Goal: Navigation & Orientation: Locate item on page

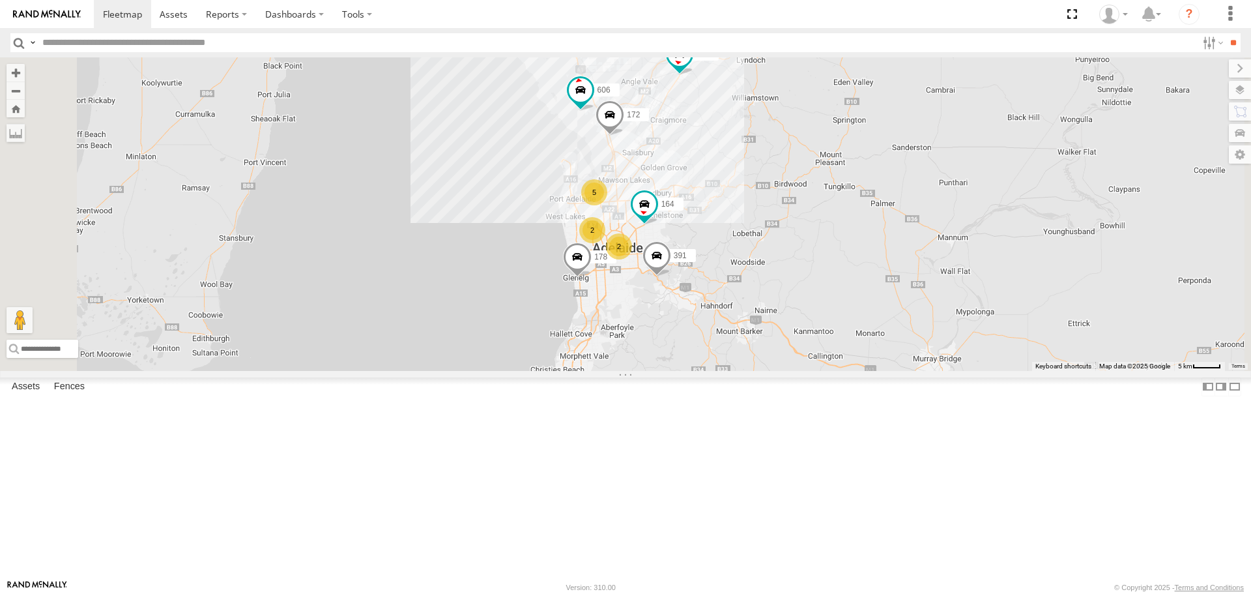
click at [0, 0] on div "168 Bulk" at bounding box center [0, 0] width 0 height 0
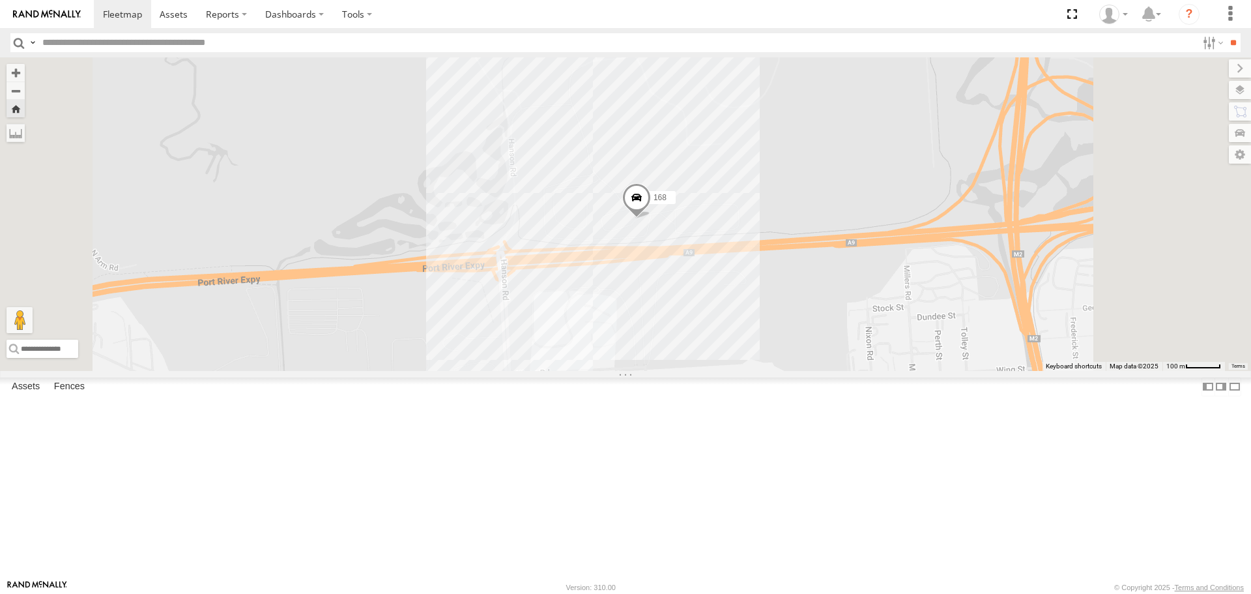
click at [651, 218] on span at bounding box center [636, 200] width 29 height 35
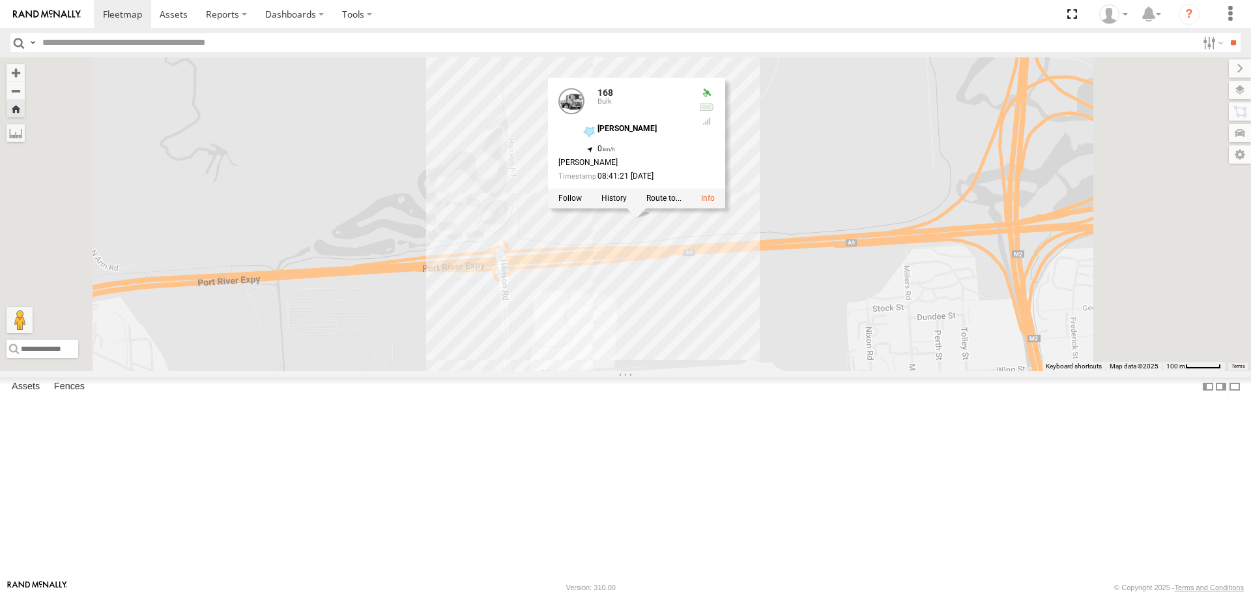
click at [570, 317] on div "168 168 Bulk [PERSON_NAME] -34.83252 , 138.55002 0 [PERSON_NAME] 08:41:21 [DATE]" at bounding box center [625, 213] width 1251 height 313
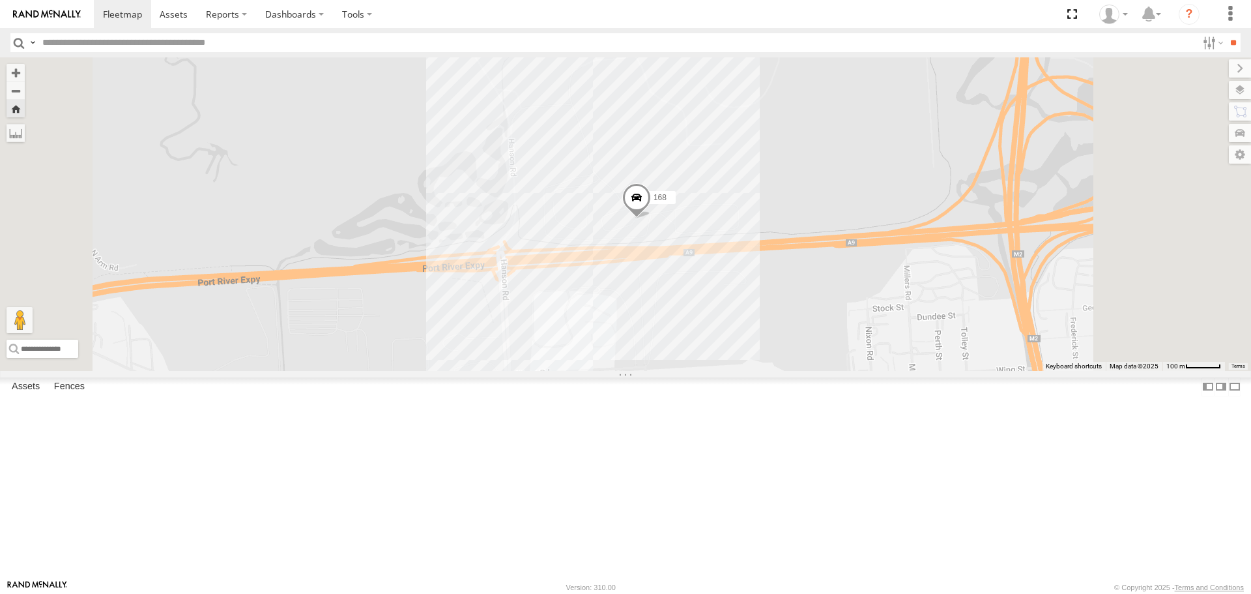
click at [676, 204] on label "168" at bounding box center [659, 197] width 33 height 13
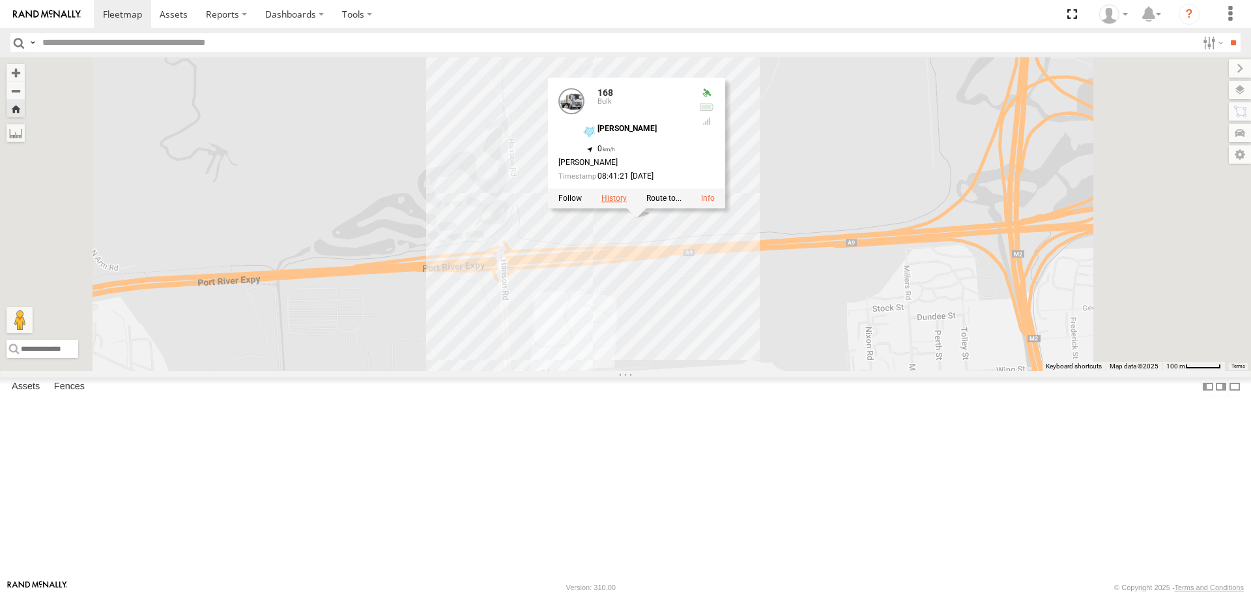
click at [627, 203] on label at bounding box center [614, 198] width 25 height 9
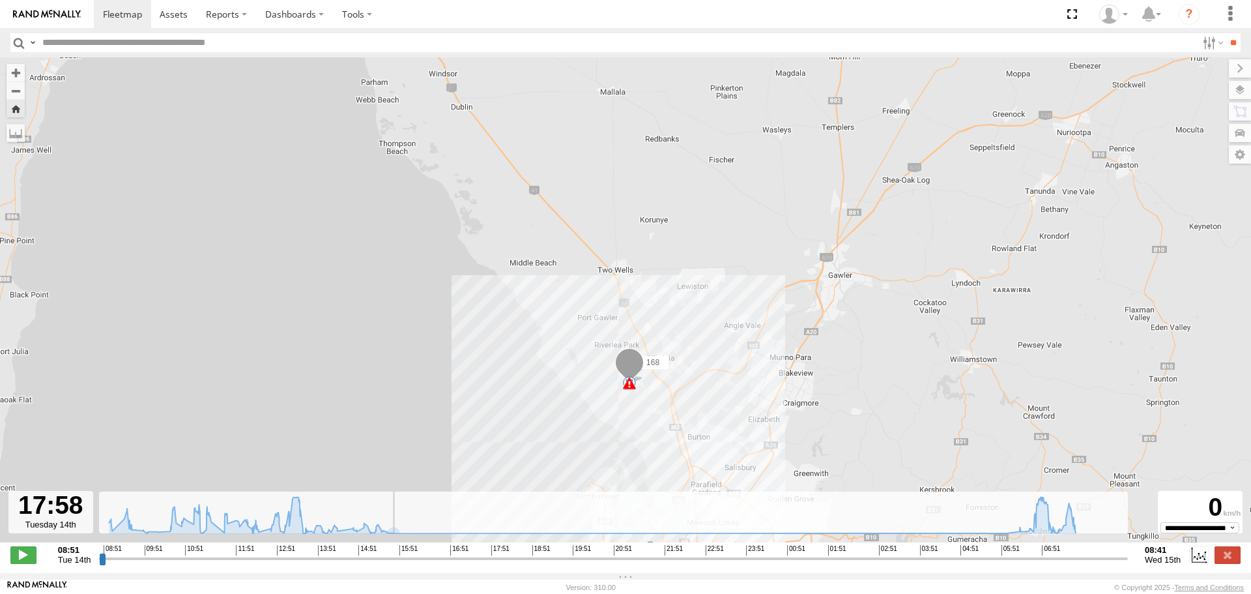
drag, startPoint x: 102, startPoint y: 566, endPoint x: 627, endPoint y: 486, distance: 530.7
type input "**********"
click at [495, 552] on input "range" at bounding box center [613, 558] width 1029 height 12
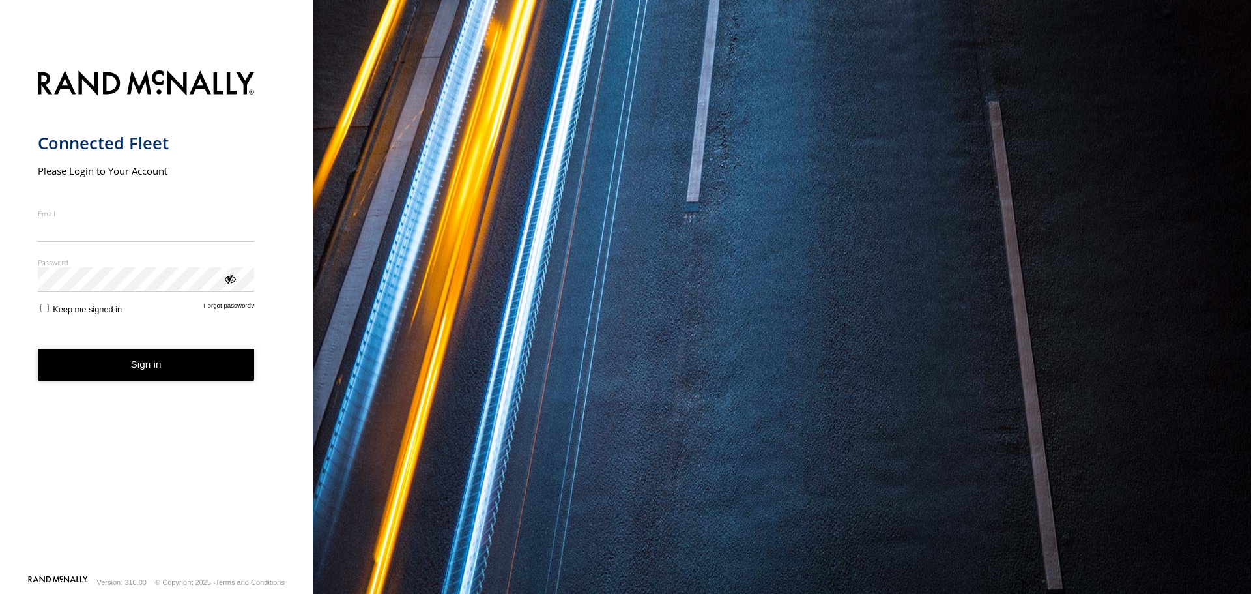
type input "**********"
click at [91, 381] on button "Sign in" at bounding box center [146, 365] width 217 height 32
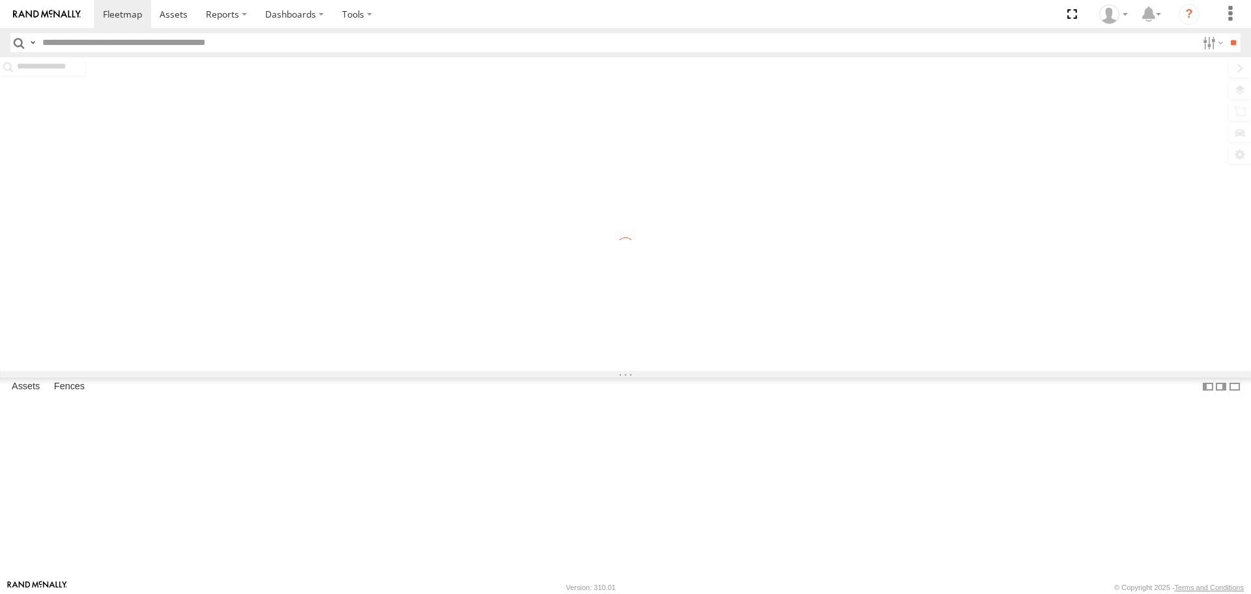
click at [662, 270] on div at bounding box center [625, 213] width 1251 height 313
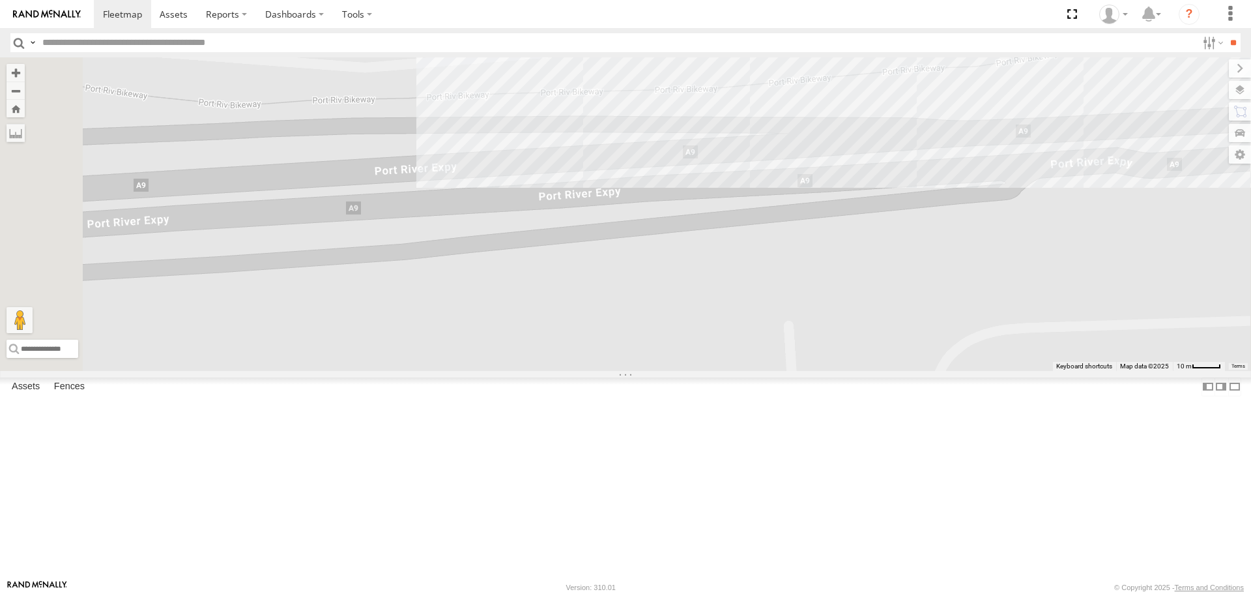
click at [0, 0] on div at bounding box center [0, 0] width 0 height 0
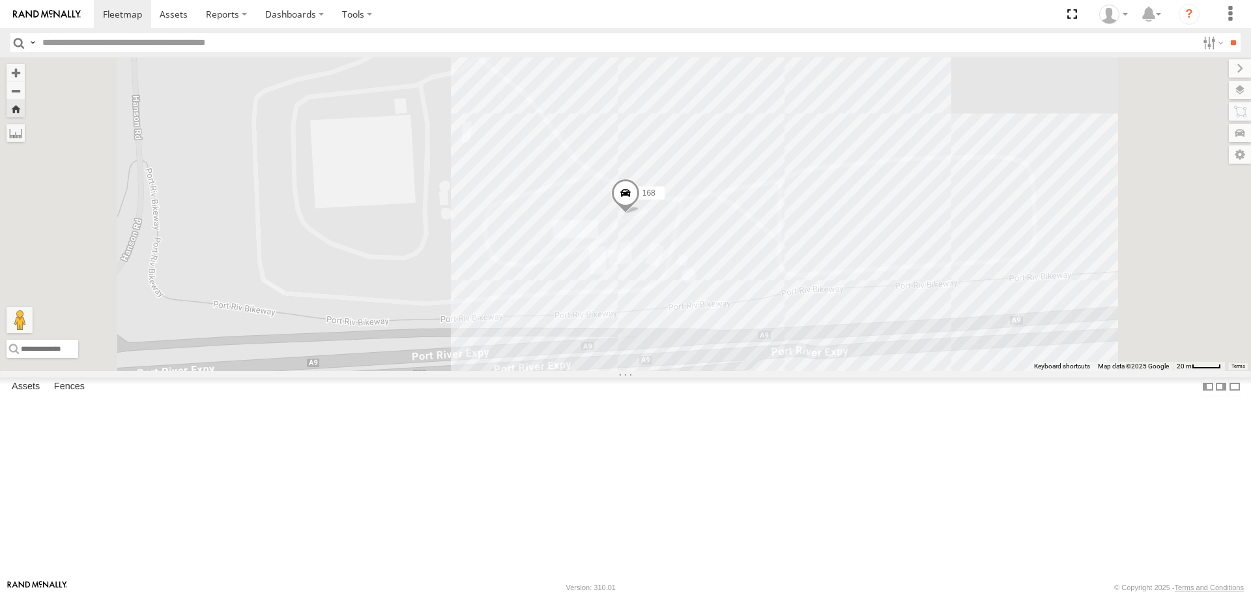
click at [1030, 288] on div "168" at bounding box center [625, 213] width 1251 height 313
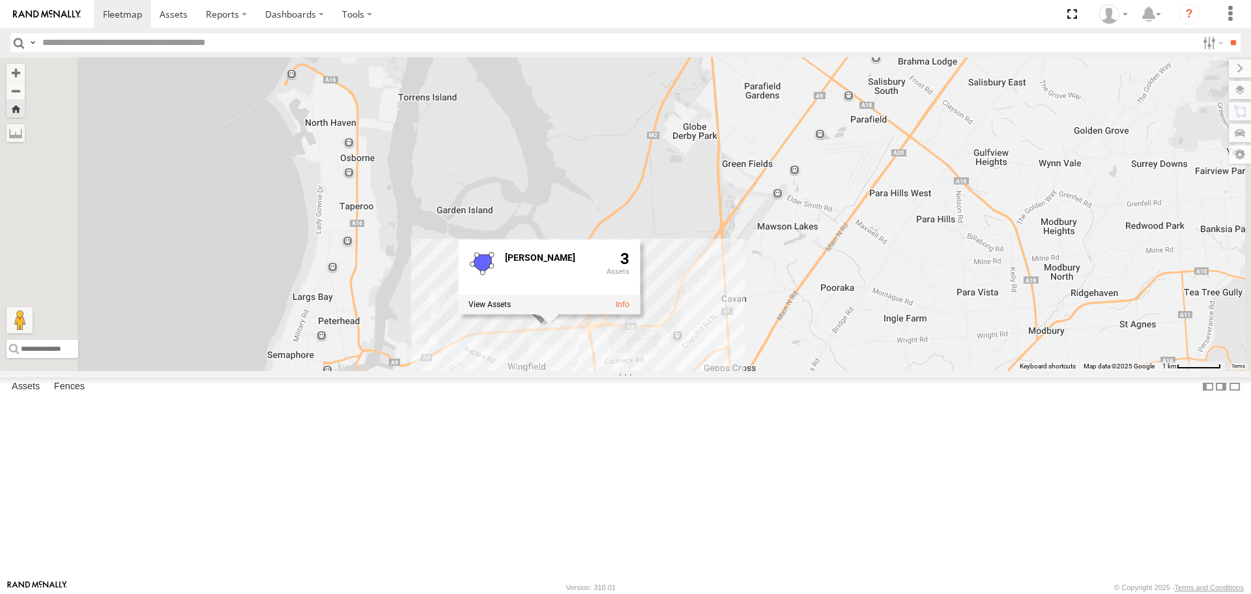
click at [817, 370] on div "168 Wingfield 3" at bounding box center [625, 213] width 1251 height 313
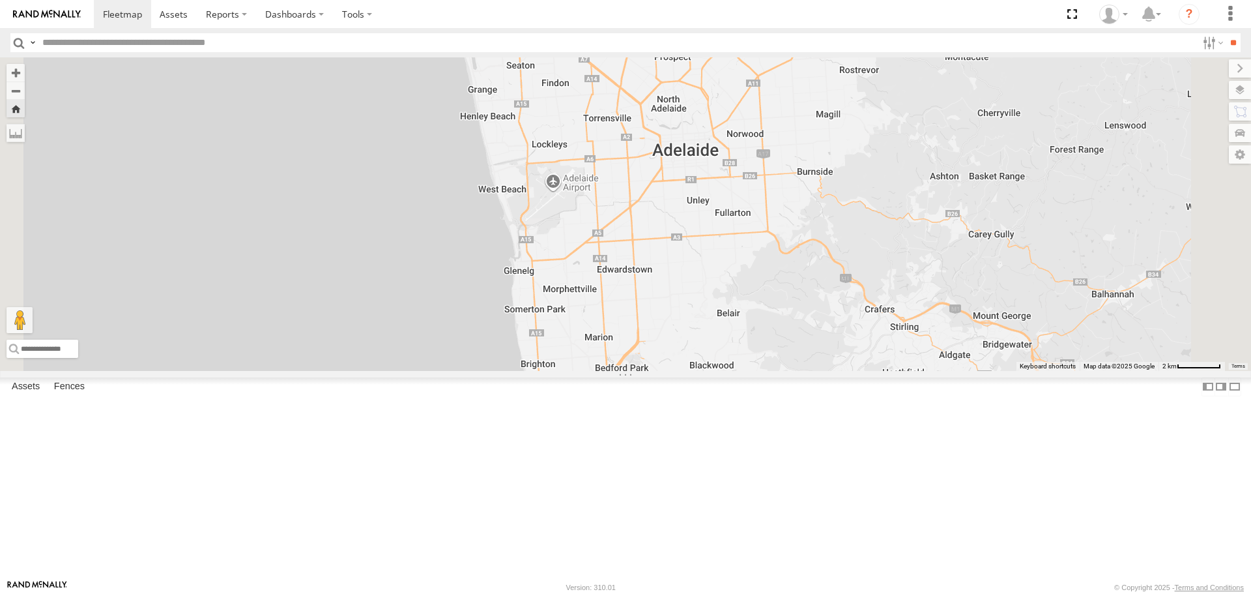
drag, startPoint x: 766, startPoint y: 441, endPoint x: 809, endPoint y: 30, distance: 413.5
click at [809, 30] on body at bounding box center [625, 297] width 1251 height 594
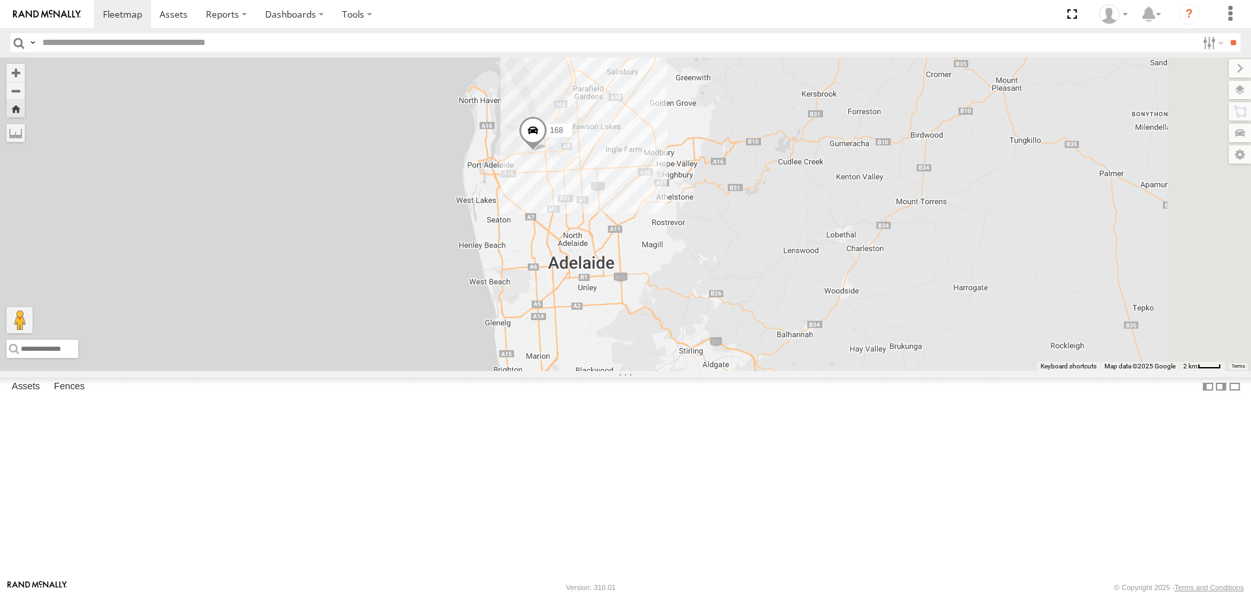
drag, startPoint x: 860, startPoint y: 250, endPoint x: 796, endPoint y: 424, distance: 185.1
click at [796, 370] on div "168" at bounding box center [625, 213] width 1251 height 313
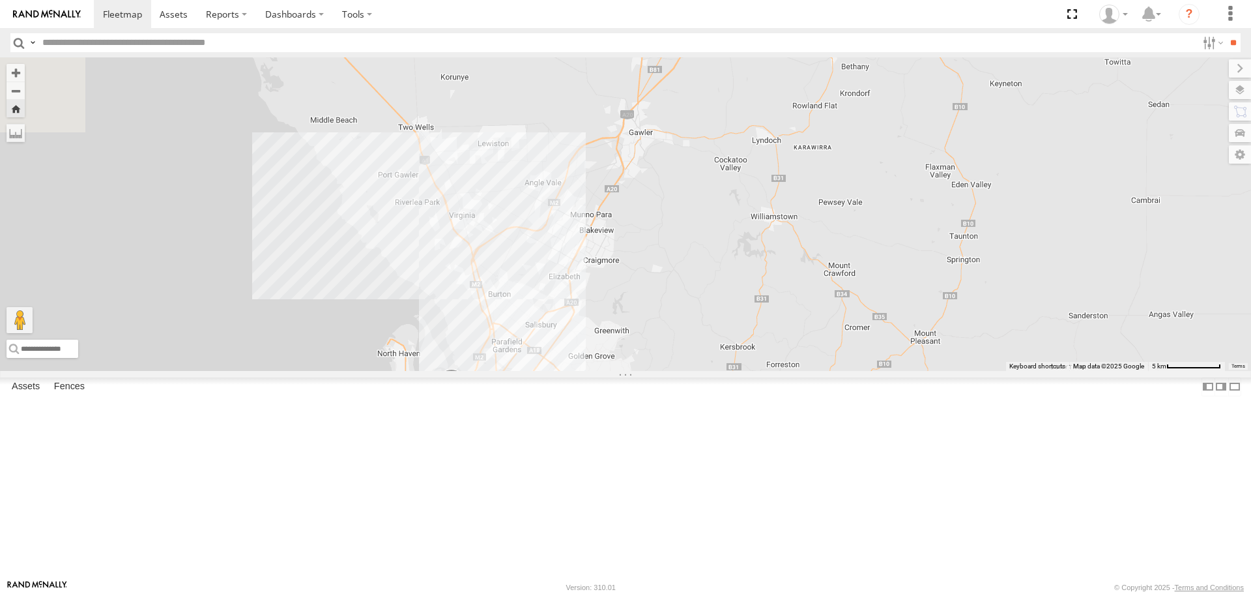
drag, startPoint x: 684, startPoint y: 444, endPoint x: 689, endPoint y: 193, distance: 251.6
click at [689, 193] on div "168" at bounding box center [625, 213] width 1251 height 313
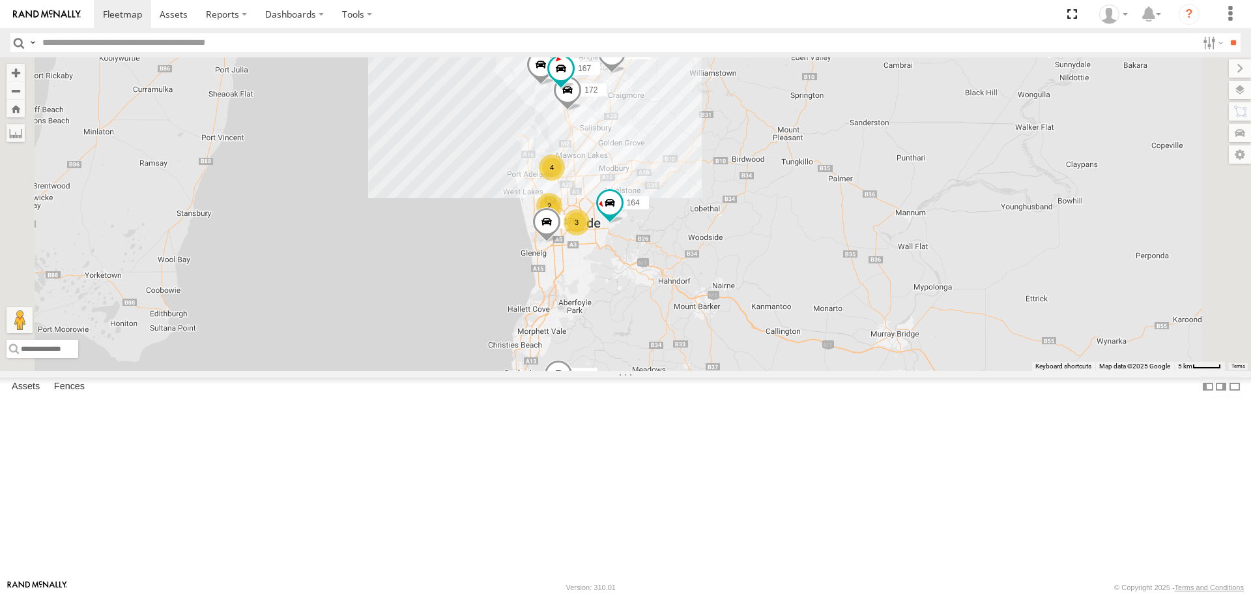
click at [0, 0] on div "165" at bounding box center [0, 0] width 0 height 0
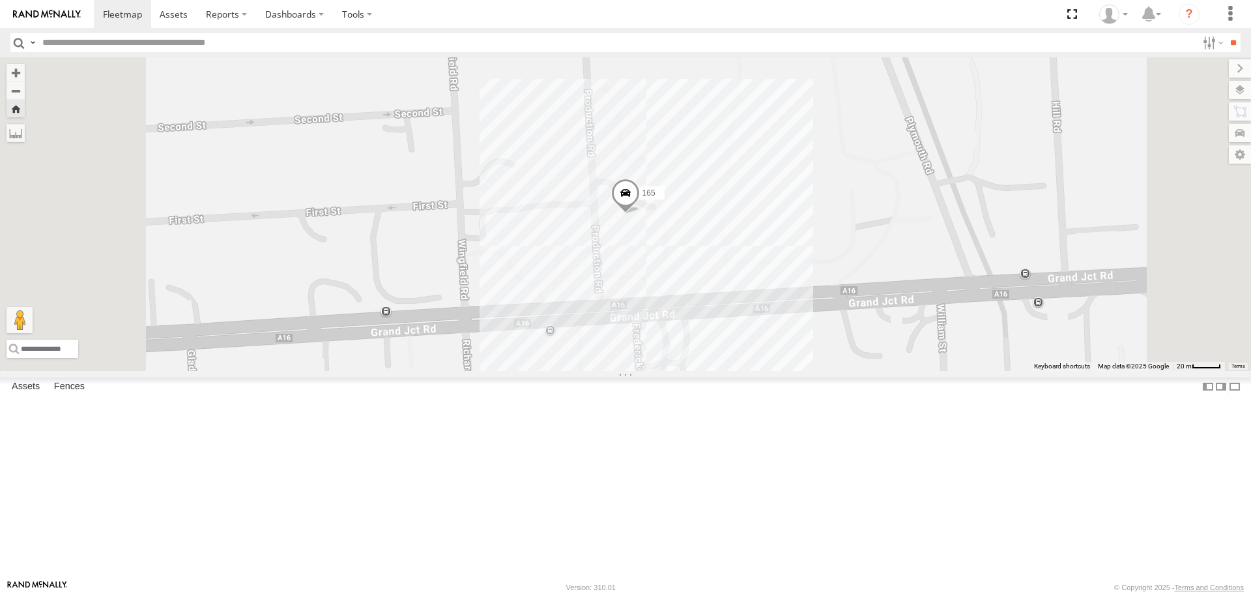
click at [640, 214] on span at bounding box center [625, 196] width 29 height 35
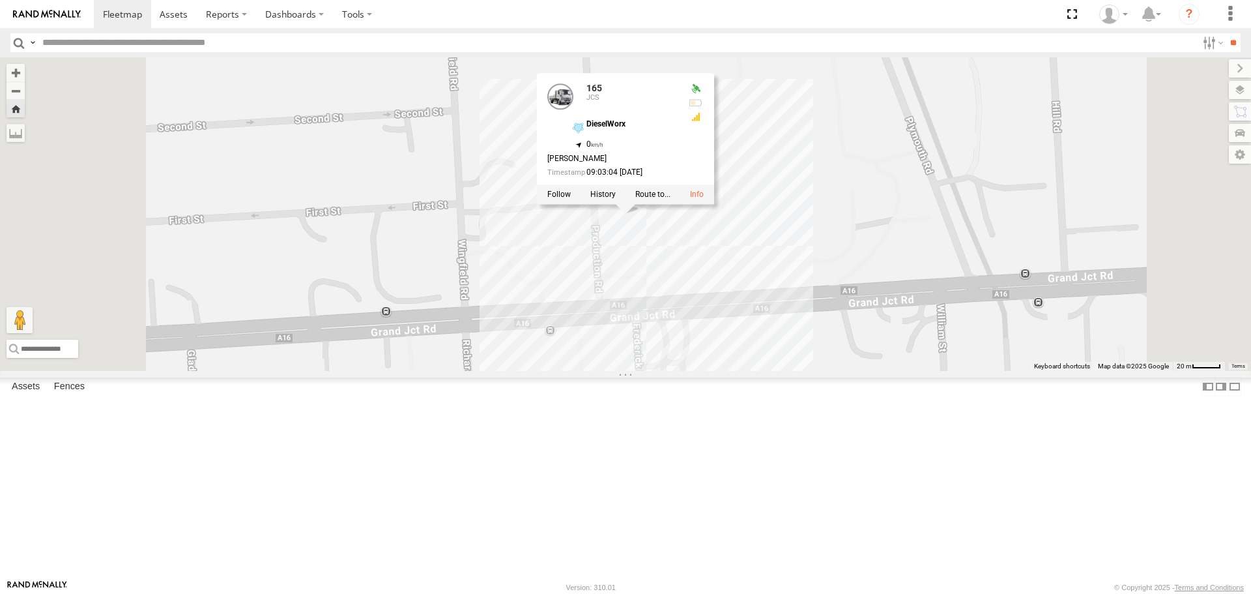
click at [556, 313] on div "165 165 JCS DieselWorx -34.84966 , 138.55253 0 Scott Brownlow 09:03:04 15/10/20…" at bounding box center [625, 213] width 1251 height 313
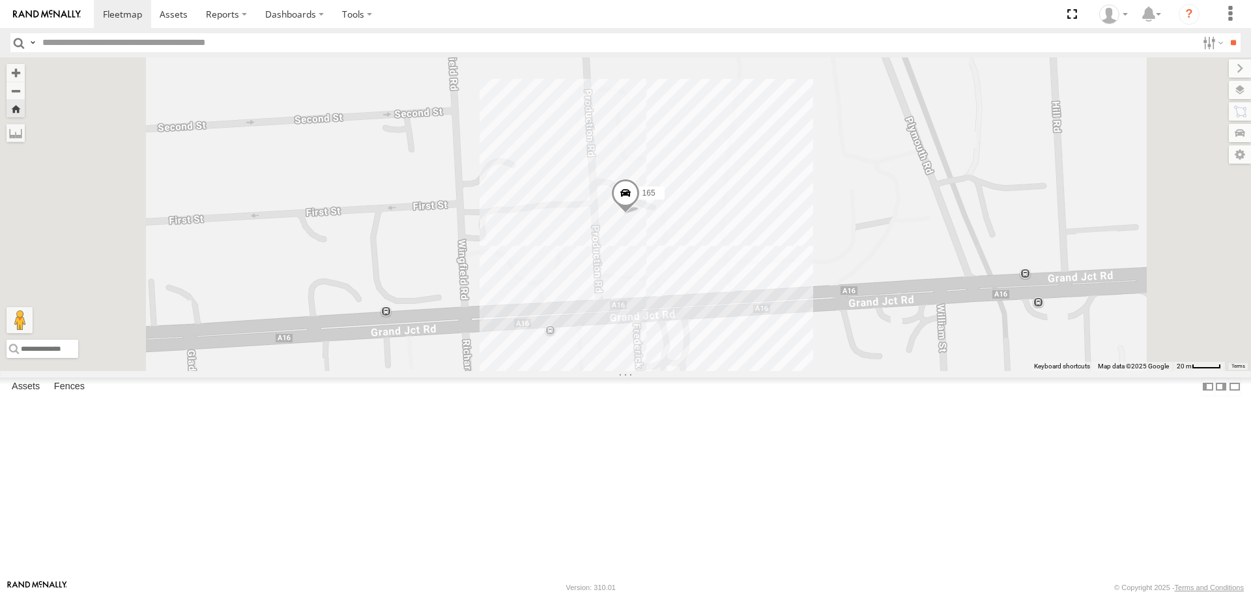
click at [0, 0] on div "JCS" at bounding box center [0, 0] width 0 height 0
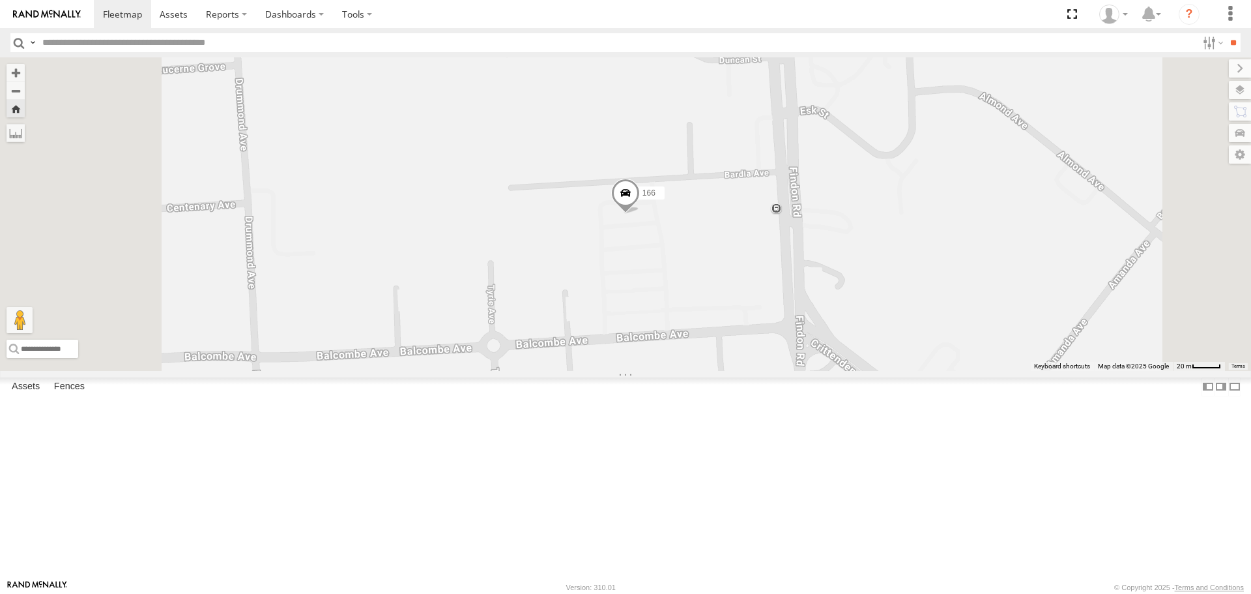
click at [640, 214] on span at bounding box center [625, 196] width 29 height 35
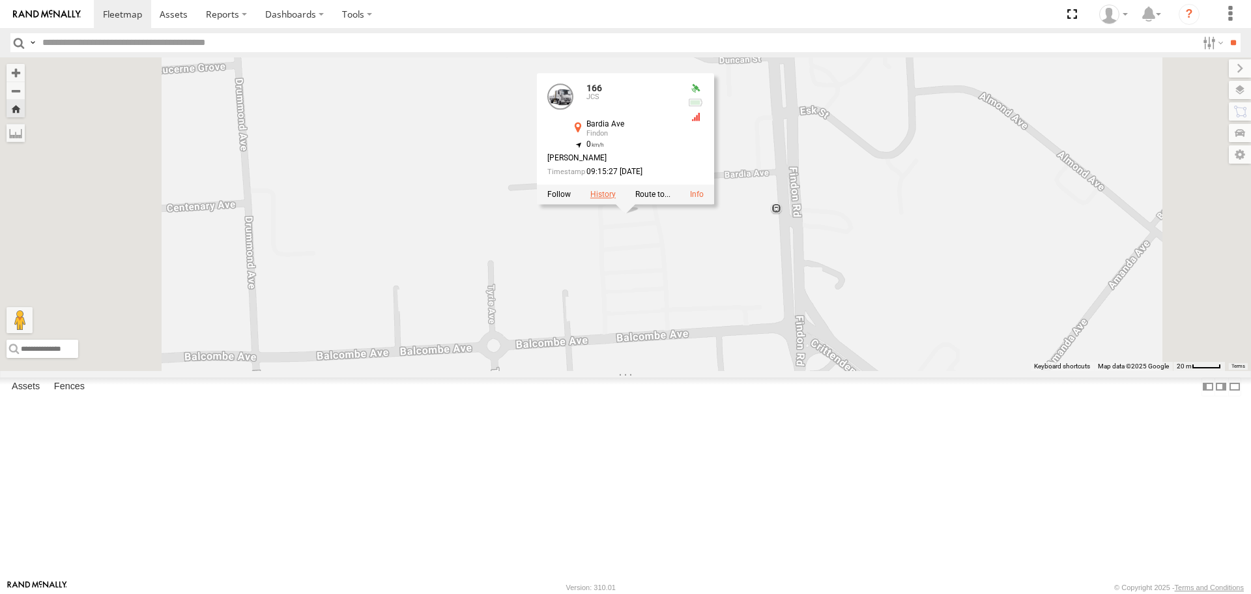
click at [616, 199] on label at bounding box center [602, 194] width 25 height 9
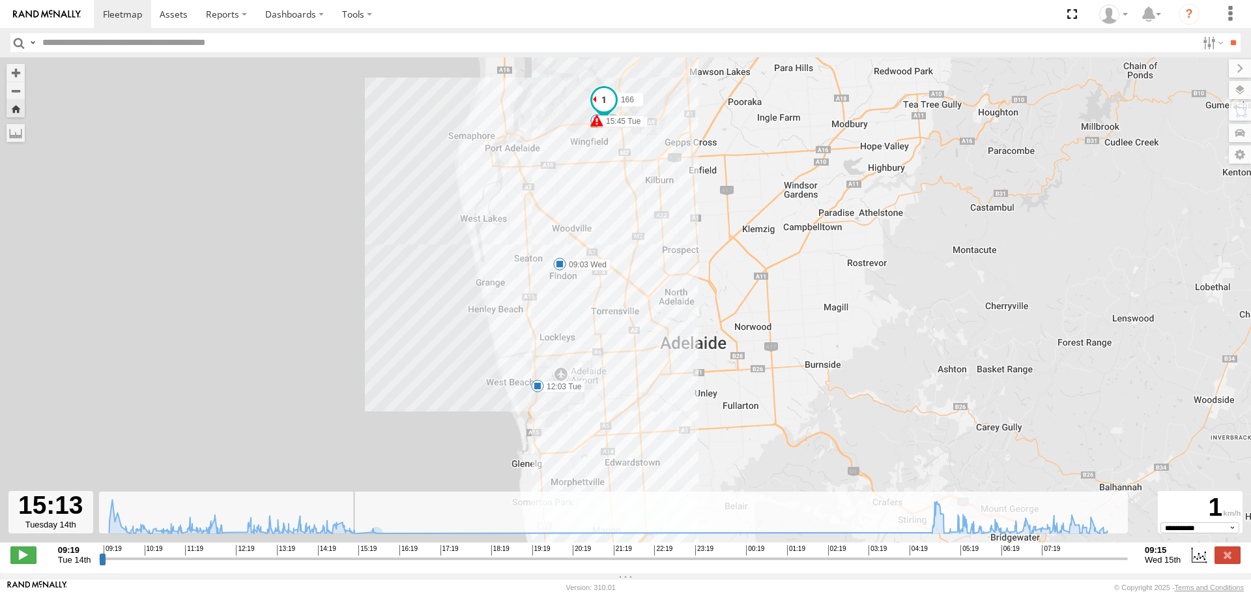
drag, startPoint x: 103, startPoint y: 562, endPoint x: 354, endPoint y: 543, distance: 251.7
click at [354, 552] on input "range" at bounding box center [613, 558] width 1029 height 12
type input "**********"
click at [356, 564] on input "range" at bounding box center [613, 558] width 1029 height 12
